Goal: Task Accomplishment & Management: Manage account settings

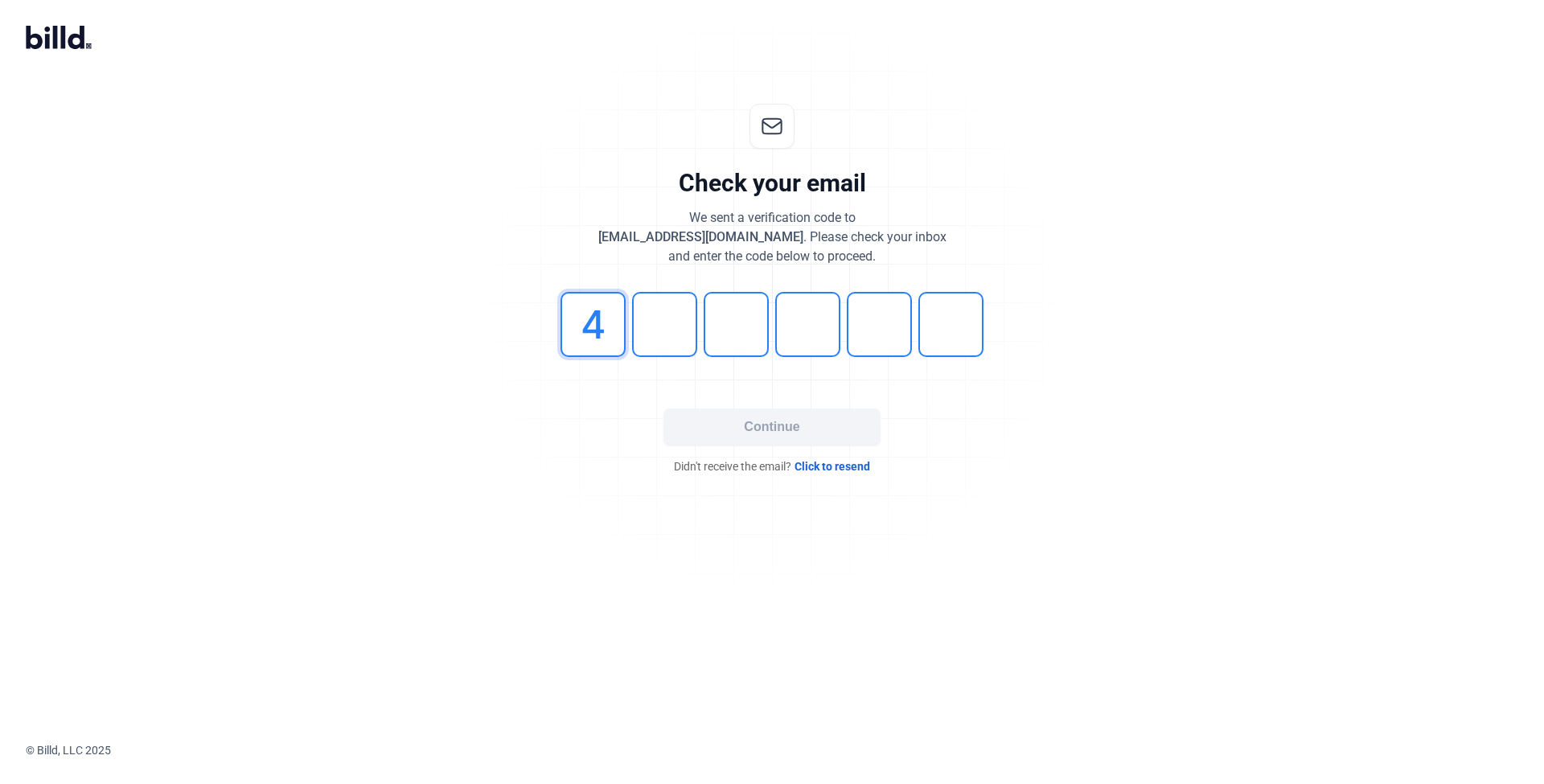
type input "4"
type input "1"
type input "0"
type input "1"
type input "5"
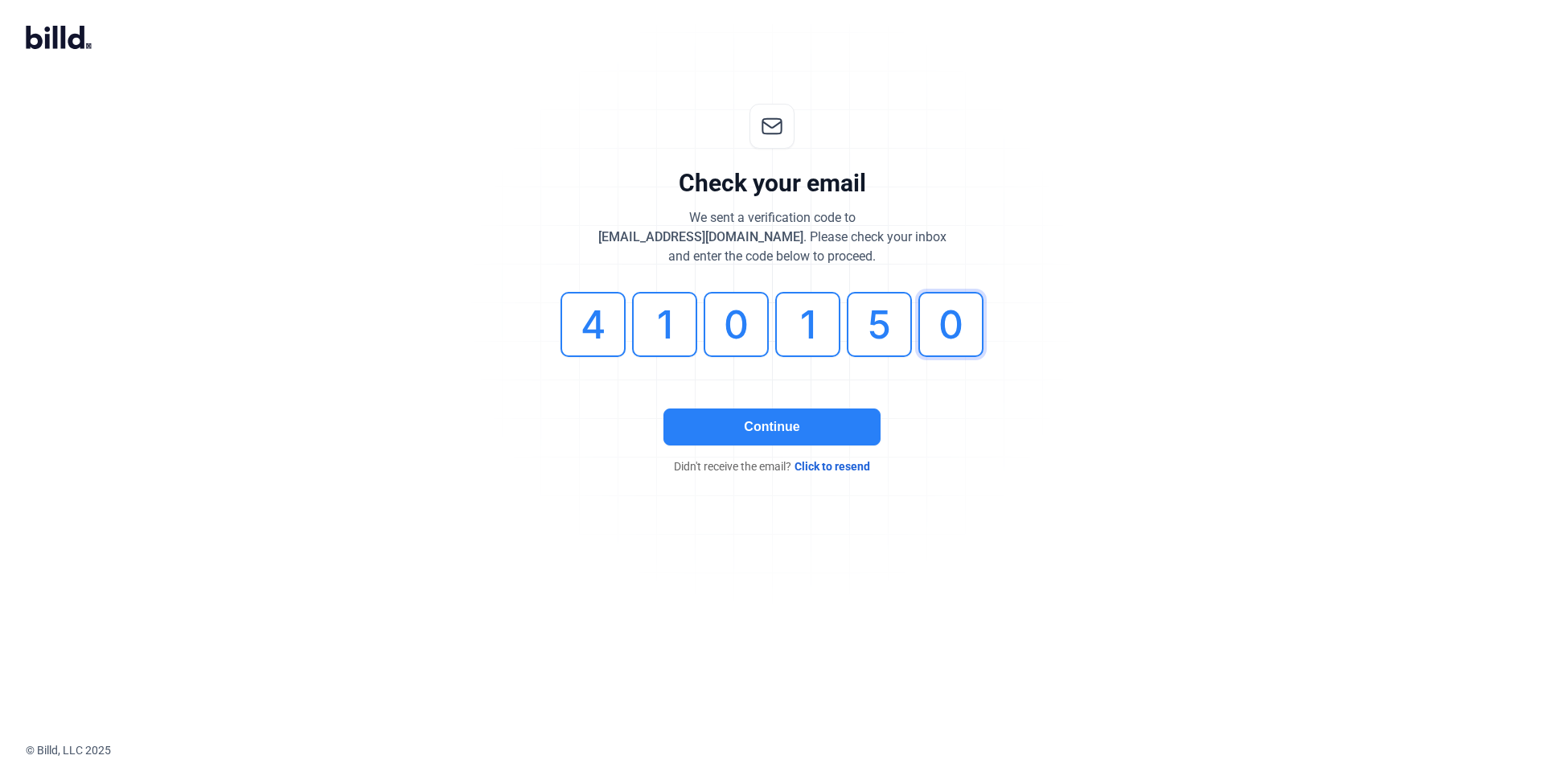
type input "0"
click at [757, 439] on button "Continue" at bounding box center [772, 426] width 218 height 37
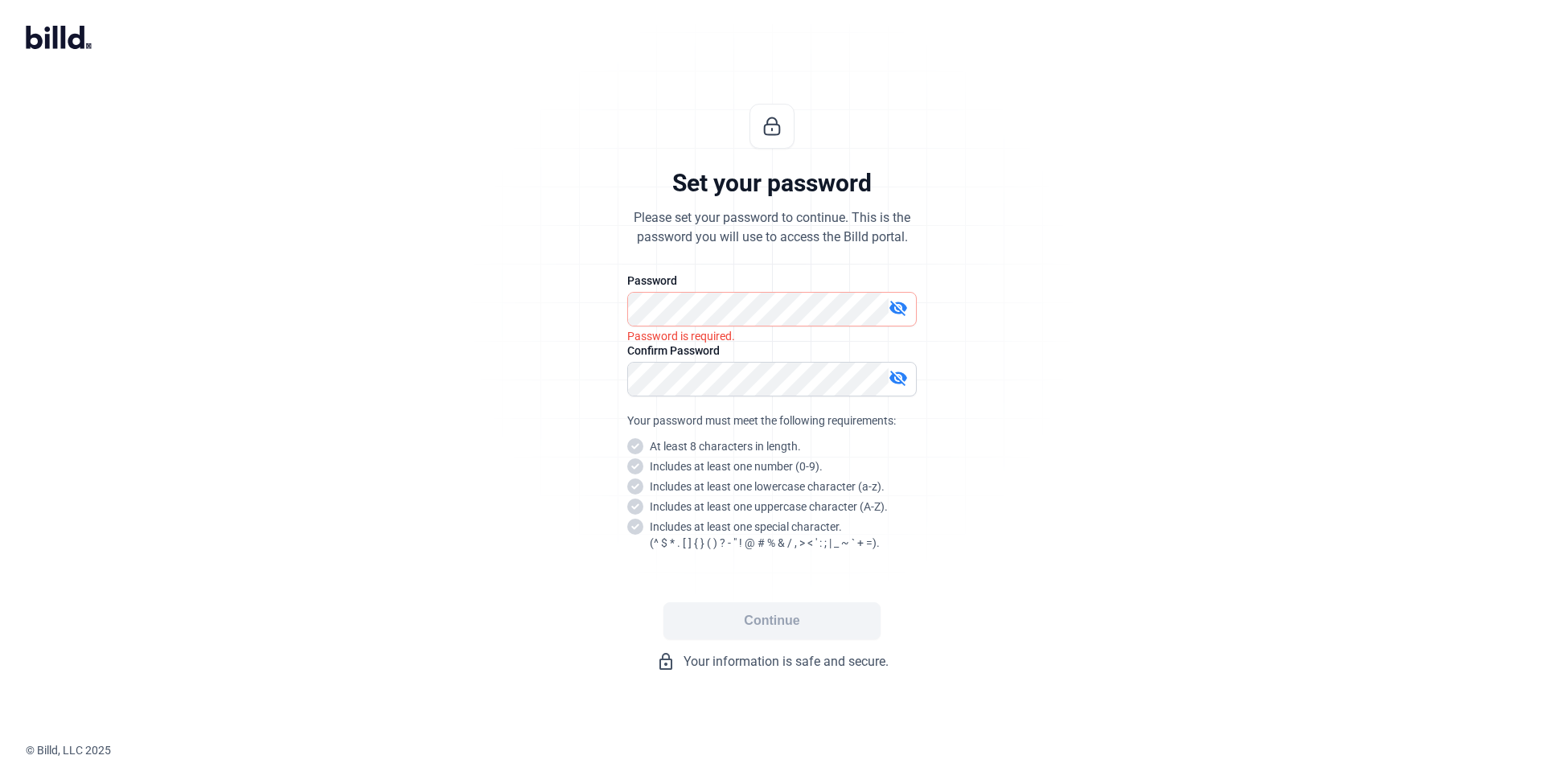
click at [608, 320] on div "Set your password Please set your password to continue. This is the password yo…" at bounding box center [771, 388] width 534 height 619
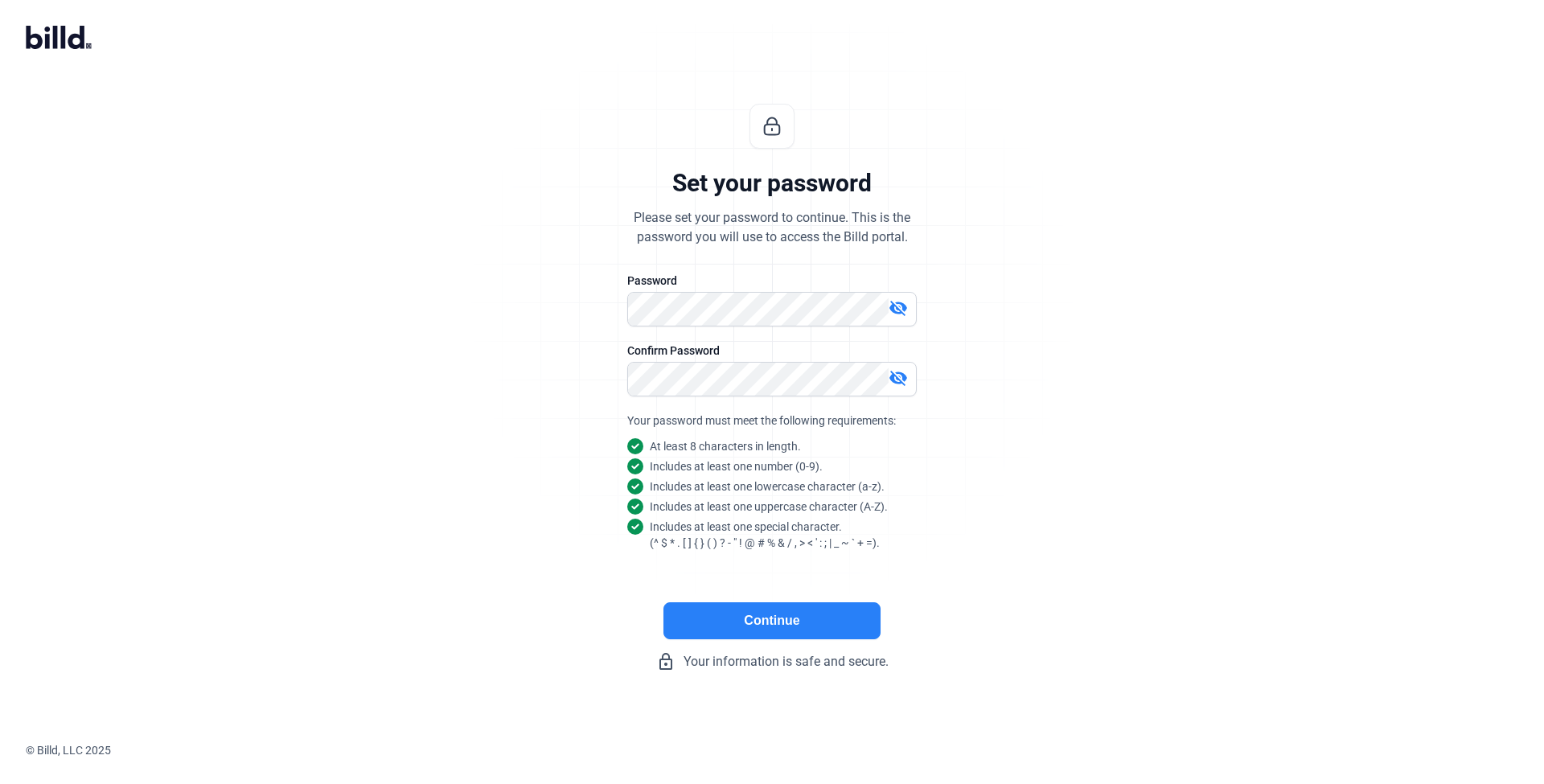
click at [751, 627] on button "Continue" at bounding box center [772, 620] width 218 height 37
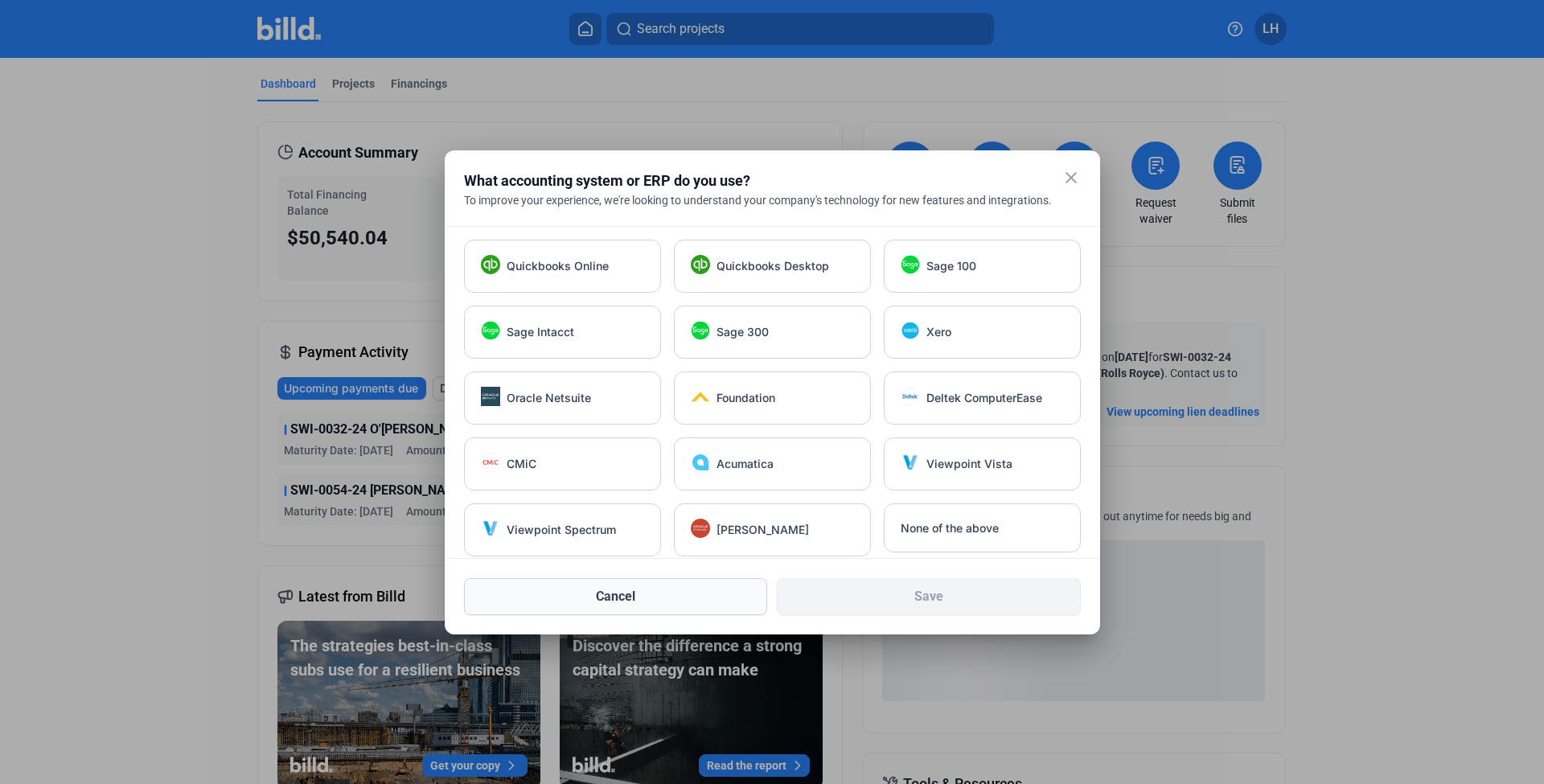
click at [674, 597] on button "Cancel" at bounding box center [616, 596] width 304 height 37
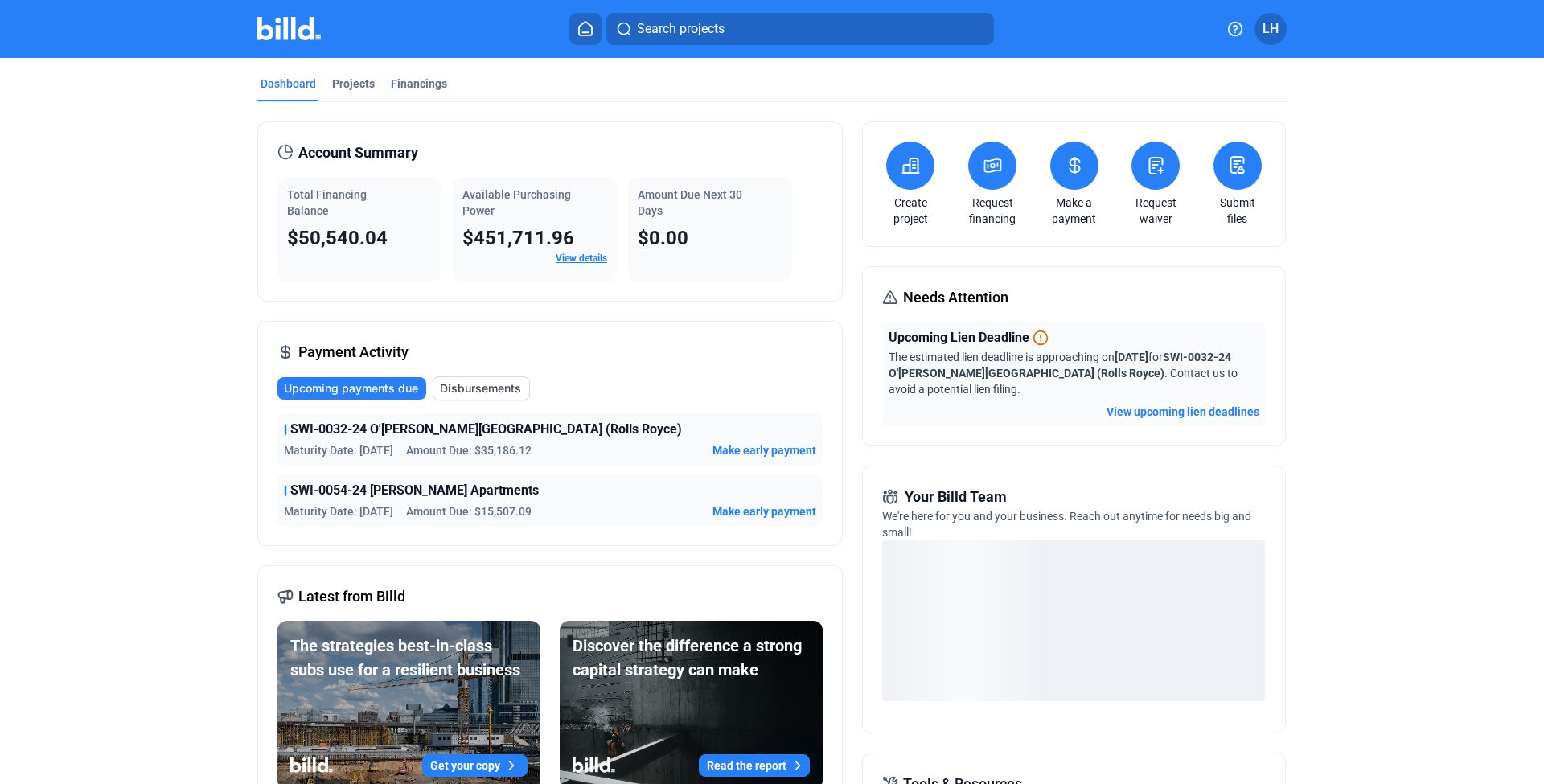
click at [775, 325] on div "Payment Activity Upcoming payments due Disbursements SWI-0032-24 O'[PERSON_NAME…" at bounding box center [549, 433] width 585 height 225
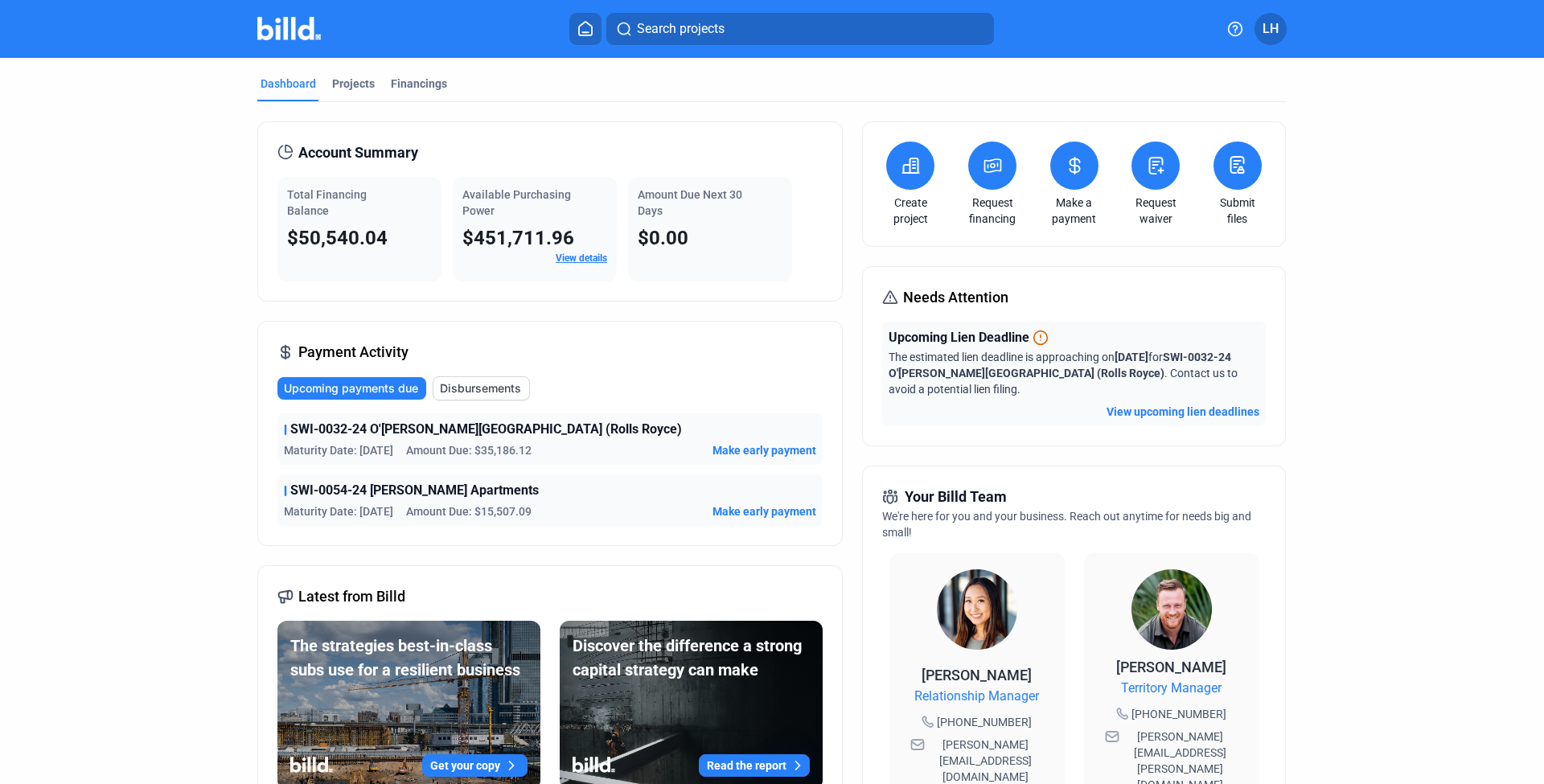
click at [235, 425] on div "Dashboard Projects Financings Account Summary Total Financing Balance $50,540.0…" at bounding box center [772, 615] width 1094 height 1115
click at [732, 517] on span "Make early payment" at bounding box center [764, 511] width 104 height 16
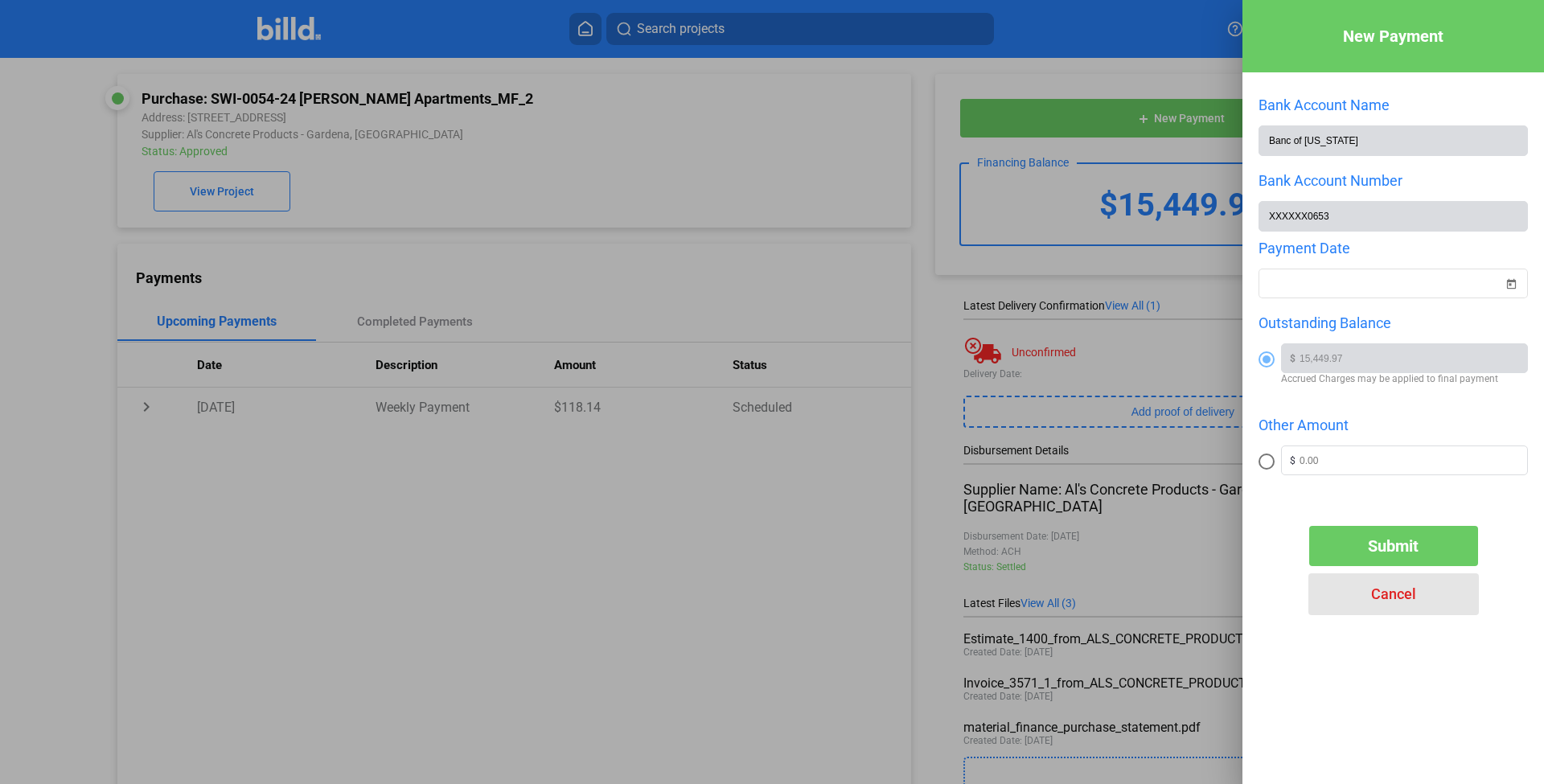
click at [1389, 594] on span "Cancel" at bounding box center [1394, 594] width 45 height 17
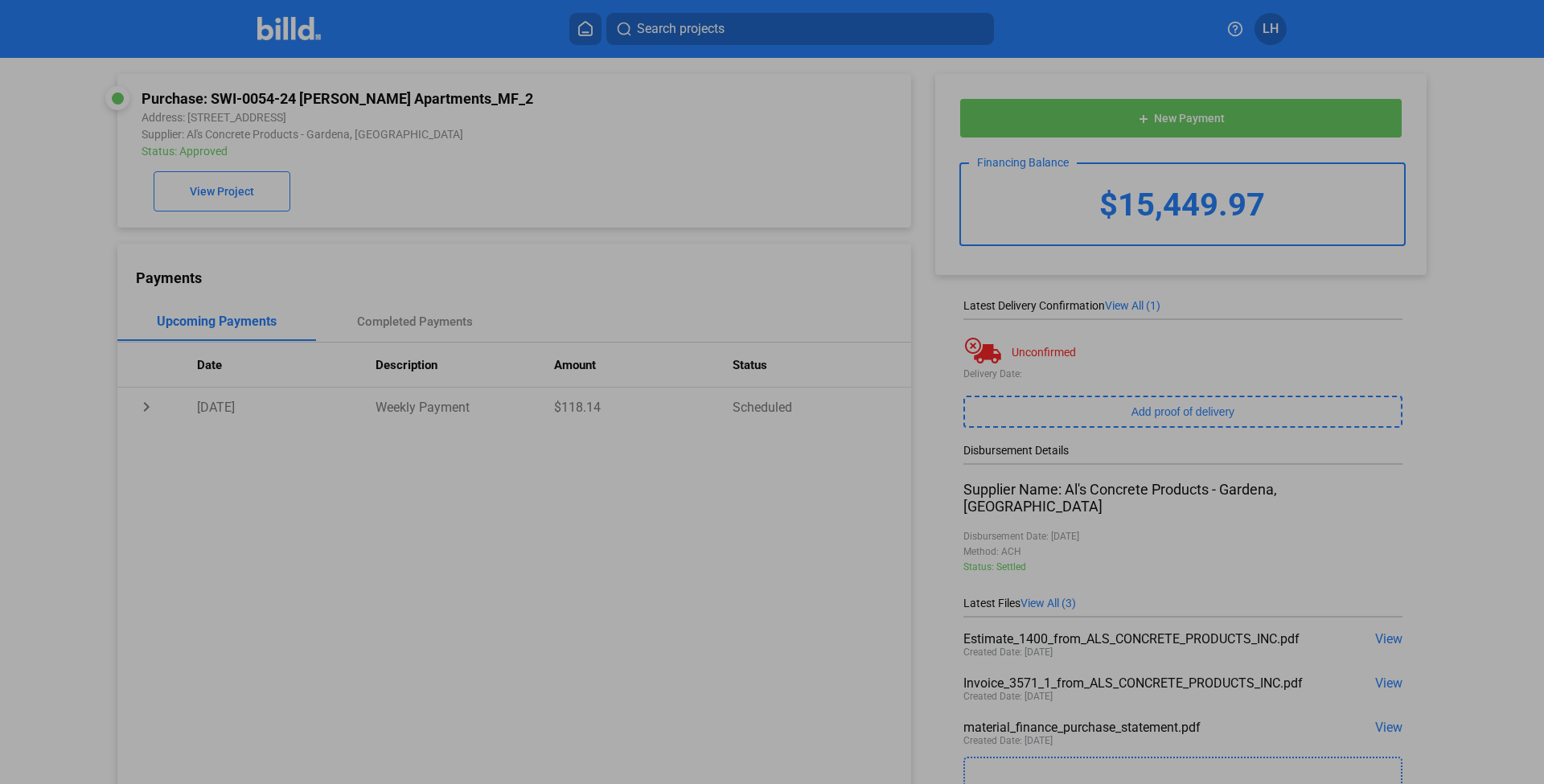
click at [887, 537] on div at bounding box center [772, 392] width 1544 height 784
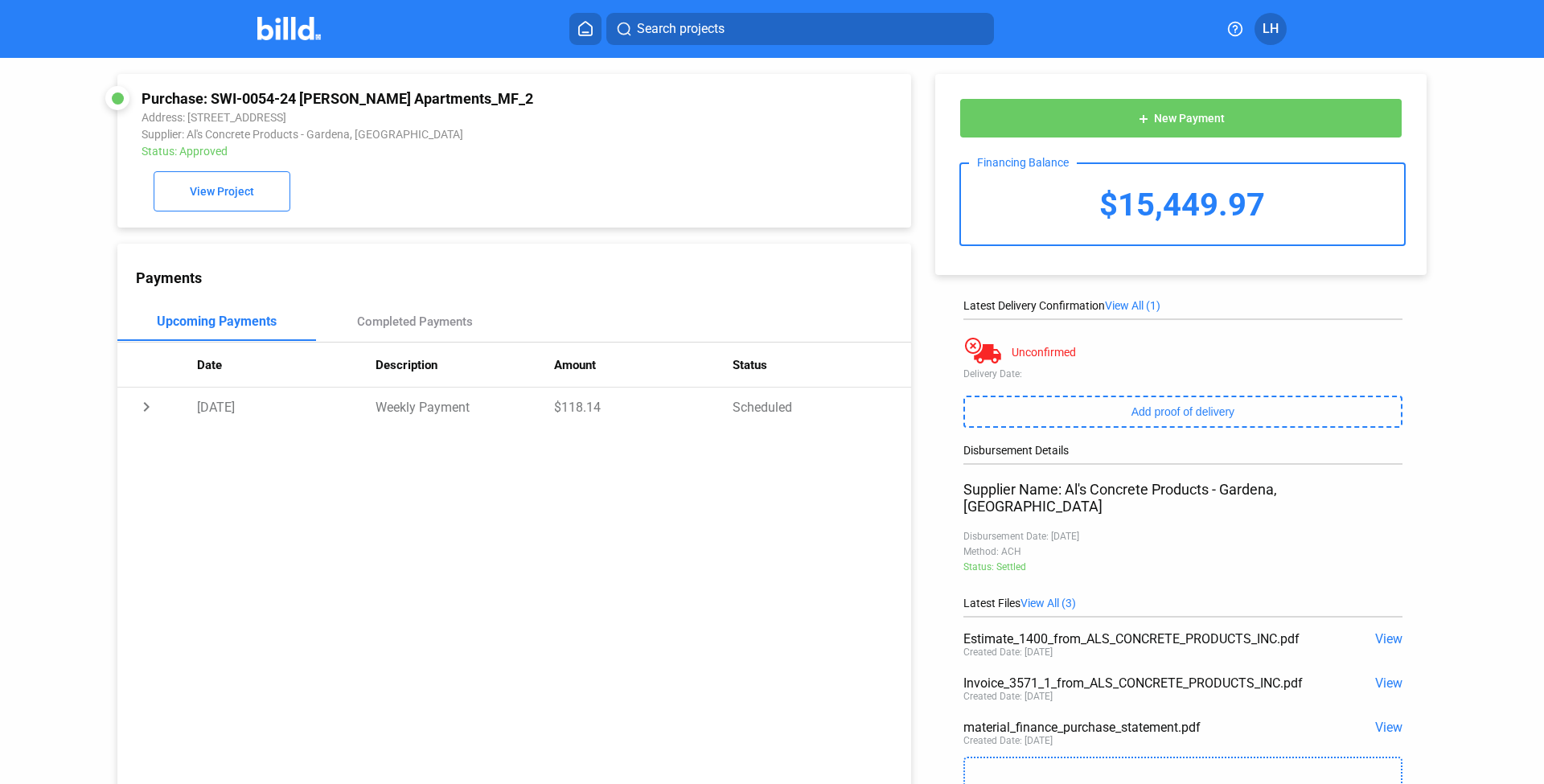
click at [272, 29] on img at bounding box center [289, 28] width 64 height 23
